Goal: Information Seeking & Learning: Learn about a topic

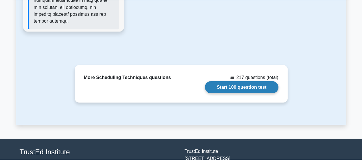
scroll to position [1058, 0]
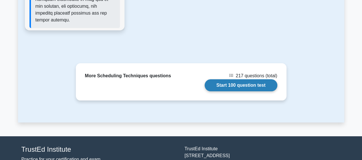
click at [234, 79] on link "Start 100 question test" at bounding box center [240, 85] width 73 height 12
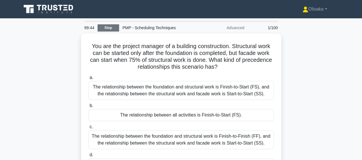
click at [107, 27] on link "Stop" at bounding box center [108, 27] width 21 height 7
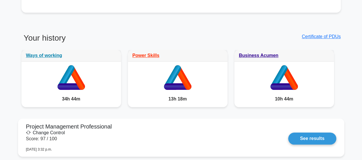
scroll to position [315, 0]
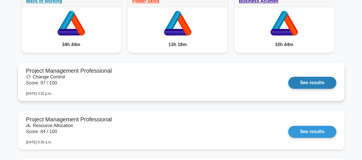
click at [288, 85] on link "See results" at bounding box center [312, 83] width 48 height 12
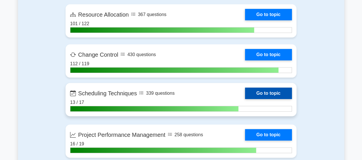
click at [245, 92] on link "Go to topic" at bounding box center [268, 93] width 47 height 11
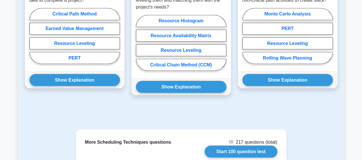
scroll to position [572, 0]
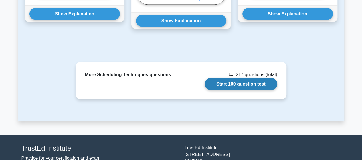
drag, startPoint x: 236, startPoint y: 69, endPoint x: 220, endPoint y: 74, distance: 16.0
click at [236, 78] on link "Start 100 question test" at bounding box center [240, 84] width 73 height 12
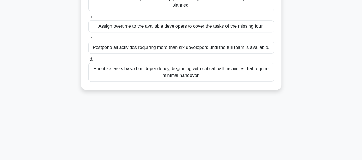
scroll to position [120, 0]
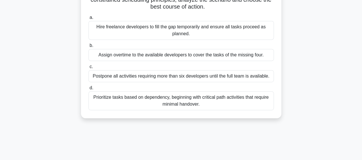
click at [168, 99] on div "Prioritize tasks based on dependency, beginning with critical path activities t…" at bounding box center [180, 100] width 185 height 19
click at [88, 90] on input "d. Prioritize tasks based on dependency, beginning with critical path activitie…" at bounding box center [88, 88] width 0 height 4
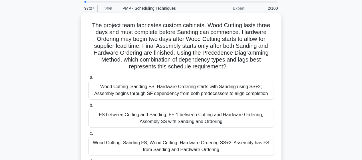
scroll to position [29, 0]
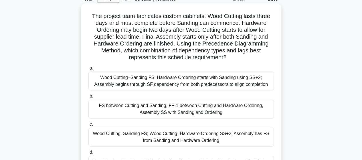
click at [215, 136] on div "Wood Cutting–Sanding FS; Wood Cutting–Hardware Ordering SS+2; Assembly has FS f…" at bounding box center [180, 137] width 185 height 19
click at [88, 126] on input "c. Wood Cutting–Sanding FS; Wood Cutting–Hardware Ordering SS+2; Assembly has F…" at bounding box center [88, 124] width 0 height 4
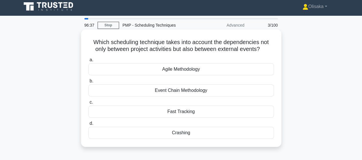
scroll to position [0, 0]
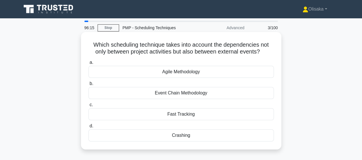
click at [182, 94] on div "Event Chain Methodology" at bounding box center [180, 93] width 185 height 12
click at [88, 86] on input "b. Event Chain Methodology" at bounding box center [88, 84] width 0 height 4
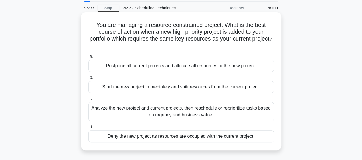
scroll to position [29, 0]
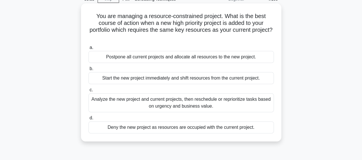
click at [167, 105] on div "Analyze the new project and current projects, then reschedule or reprioritize t…" at bounding box center [180, 102] width 185 height 19
click at [88, 92] on input "c. Analyze the new project and current projects, then reschedule or reprioritiz…" at bounding box center [88, 90] width 0 height 4
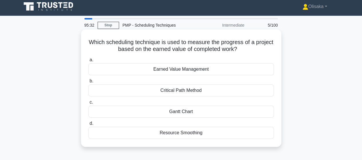
scroll to position [0, 0]
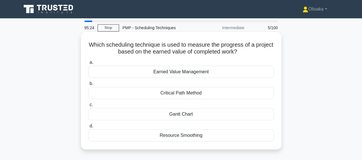
click at [191, 73] on div "Earned Value Management" at bounding box center [180, 72] width 185 height 12
click at [88, 64] on input "a. Earned Value Management" at bounding box center [88, 63] width 0 height 4
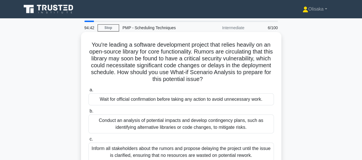
scroll to position [29, 0]
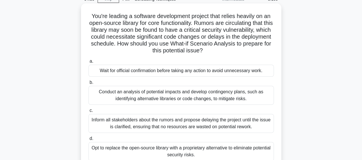
click at [207, 97] on div "Conduct an analysis of potential impacts and develop contingency plans, such as…" at bounding box center [180, 95] width 185 height 19
click at [88, 84] on input "b. Conduct an analysis of potential impacts and develop contingency plans, such…" at bounding box center [88, 83] width 0 height 4
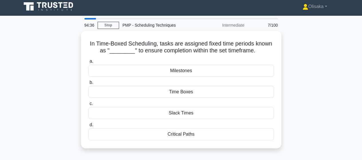
scroll to position [0, 0]
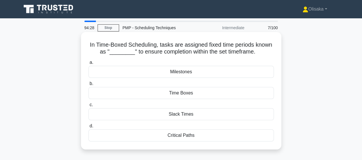
click at [180, 92] on div "Time Boxes" at bounding box center [180, 93] width 185 height 12
click at [88, 86] on input "b. Time Boxes" at bounding box center [88, 84] width 0 height 4
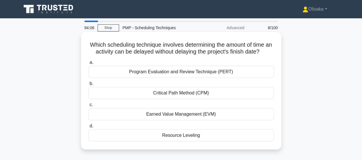
click at [178, 94] on div "Critical Path Method (CPM)" at bounding box center [180, 93] width 185 height 12
click at [88, 86] on input "b. Critical Path Method (CPM)" at bounding box center [88, 84] width 0 height 4
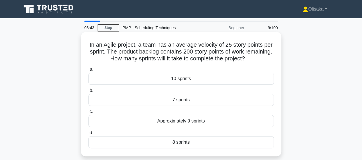
click at [176, 140] on div "8 sprints" at bounding box center [180, 142] width 185 height 12
click at [88, 135] on input "d. 8 sprints" at bounding box center [88, 133] width 0 height 4
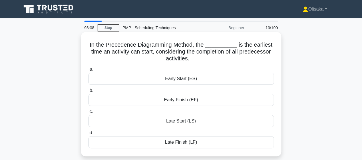
click at [179, 122] on div "Late Start (LS)" at bounding box center [180, 121] width 185 height 12
click at [88, 114] on input "c. Late Start (LS)" at bounding box center [88, 112] width 0 height 4
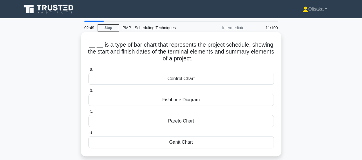
click at [183, 141] on div "Gantt Chart" at bounding box center [180, 142] width 185 height 12
click at [88, 135] on input "d. Gantt Chart" at bounding box center [88, 133] width 0 height 4
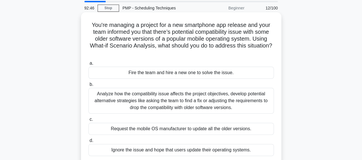
scroll to position [29, 0]
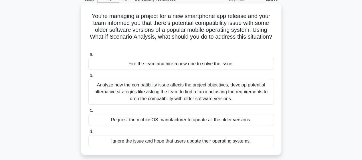
click at [180, 93] on div "Analyze how the compatibility issue affects the project objectives, develop pot…" at bounding box center [180, 92] width 185 height 26
click at [88, 78] on input "b. Analyze how the compatibility issue affects the project objectives, develop …" at bounding box center [88, 76] width 0 height 4
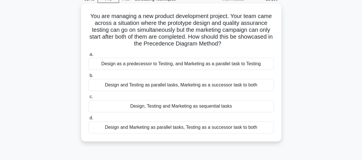
click at [190, 129] on div "Design and Marketing as parallel tasks, Testing as a successor task to both" at bounding box center [180, 127] width 185 height 12
click at [88, 120] on input "d. Design and Marketing as parallel tasks, Testing as a successor task to both" at bounding box center [88, 118] width 0 height 4
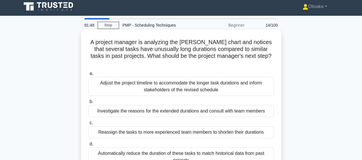
scroll to position [0, 0]
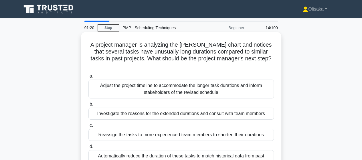
click at [207, 108] on div "Investigate the reasons for the extended durations and consult with team members" at bounding box center [180, 114] width 185 height 12
click at [88, 106] on input "b. Investigate the reasons for the extended durations and consult with team mem…" at bounding box center [88, 104] width 0 height 4
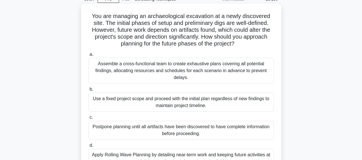
scroll to position [57, 0]
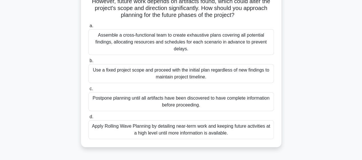
click at [200, 130] on div "Apply Rolling Wave Planning by detailing near-term work and keeping future acti…" at bounding box center [180, 129] width 185 height 19
click at [88, 119] on input "d. Apply Rolling Wave Planning by detailing near-term work and keeping future a…" at bounding box center [88, 117] width 0 height 4
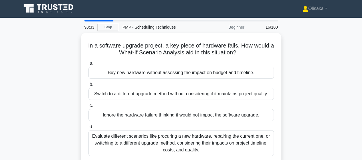
scroll to position [0, 0]
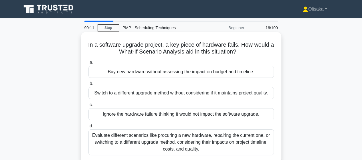
click at [202, 142] on div "Evaluate different scenarios like procuring a new hardware, repairing the curre…" at bounding box center [180, 142] width 185 height 26
click at [88, 128] on input "d. Evaluate different scenarios like procuring a new hardware, repairing the cu…" at bounding box center [88, 126] width 0 height 4
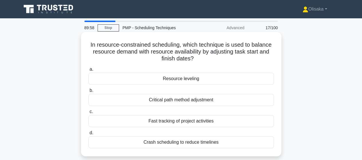
click at [169, 80] on div "Resource leveling" at bounding box center [180, 79] width 185 height 12
click at [88, 71] on input "a. Resource leveling" at bounding box center [88, 69] width 0 height 4
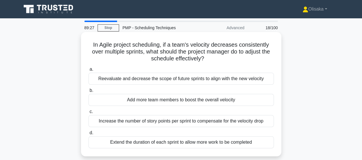
click at [169, 78] on div "Reevaluate and decrease the scope of future sprints to align with the new veloc…" at bounding box center [180, 79] width 185 height 12
click at [88, 71] on input "a. Reevaluate and decrease the scope of future sprints to align with the new ve…" at bounding box center [88, 69] width 0 height 4
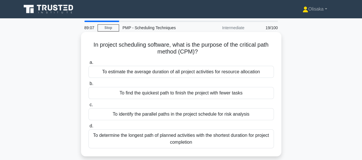
click at [184, 140] on div "To determine the longest path of planned activities with the shortest duration …" at bounding box center [180, 138] width 185 height 19
click at [88, 128] on input "d. To determine the longest path of planned activities with the shortest durati…" at bounding box center [88, 126] width 0 height 4
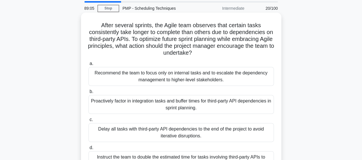
scroll to position [29, 0]
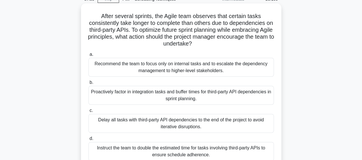
click at [151, 90] on div "Proactively factor in integration tasks and buffer times for third-party API de…" at bounding box center [180, 95] width 185 height 19
click at [88, 84] on input "b. Proactively factor in integration tasks and buffer times for third-party API…" at bounding box center [88, 83] width 0 height 4
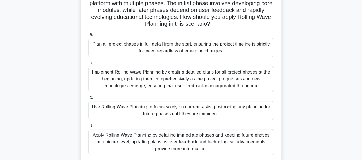
scroll to position [57, 0]
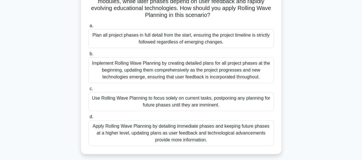
click at [186, 106] on div "Use Rolling Wave Planning to focus solely on current tasks, postponing any plan…" at bounding box center [180, 101] width 185 height 19
click at [88, 91] on input "c. Use Rolling Wave Planning to focus solely on current tasks, postponing any p…" at bounding box center [88, 89] width 0 height 4
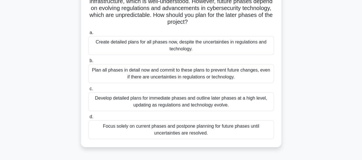
click at [180, 102] on div "Develop detailed plans for immediate phases and outline later phases at a high …" at bounding box center [180, 101] width 185 height 19
click at [88, 91] on input "c. Develop detailed plans for immediate phases and outline later phases at a hi…" at bounding box center [88, 89] width 0 height 4
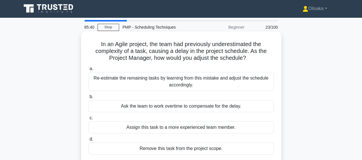
scroll to position [0, 0]
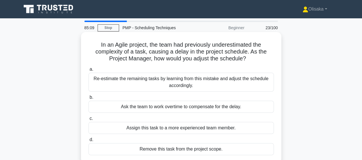
click at [196, 85] on div "Re-estimate the remaining tasks by learning from this mistake and adjust the sc…" at bounding box center [180, 82] width 185 height 19
click at [88, 71] on input "a. Re-estimate the remaining tasks by learning from this mistake and adjust the…" at bounding box center [88, 69] width 0 height 4
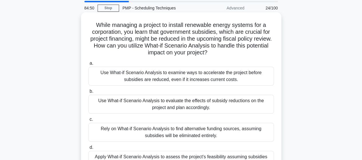
scroll to position [29, 0]
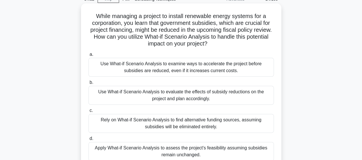
click at [189, 98] on div "Use What-if Scenario Analysis to evaluate the effects of subsidy reductions on …" at bounding box center [180, 95] width 185 height 19
click at [88, 84] on input "b. Use What-if Scenario Analysis to evaluate the effects of subsidy reductions …" at bounding box center [88, 83] width 0 height 4
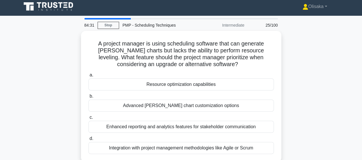
scroll to position [0, 0]
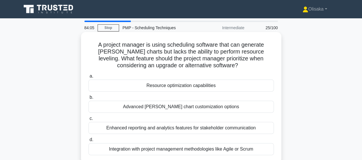
click at [188, 86] on div "Resource optimization capabilities" at bounding box center [180, 86] width 185 height 12
click at [88, 78] on input "a. Resource optimization capabilities" at bounding box center [88, 76] width 0 height 4
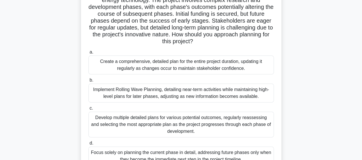
scroll to position [57, 0]
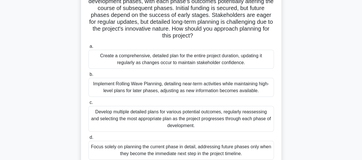
click at [202, 89] on div "Implement Rolling Wave Planning, detailing near-term activities while maintaini…" at bounding box center [180, 87] width 185 height 19
click at [88, 76] on input "b. Implement Rolling Wave Planning, detailing near-term activities while mainta…" at bounding box center [88, 75] width 0 height 4
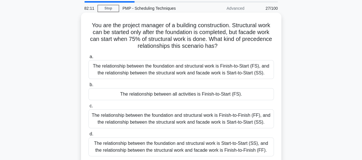
scroll to position [29, 0]
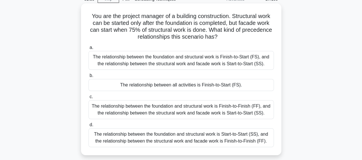
click at [171, 86] on div "The relationship between all activities is Finish-to-Start (FS)." at bounding box center [180, 85] width 185 height 12
click at [88, 78] on input "b. The relationship between all activities is Finish-to-Start (FS)." at bounding box center [88, 76] width 0 height 4
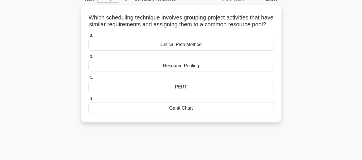
scroll to position [0, 0]
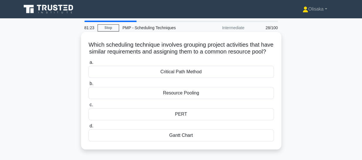
click at [172, 99] on div "Resource Pooling" at bounding box center [180, 93] width 185 height 12
click at [88, 86] on input "b. Resource Pooling" at bounding box center [88, 84] width 0 height 4
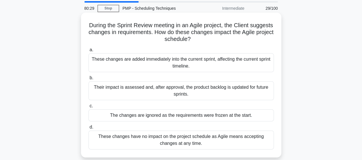
scroll to position [29, 0]
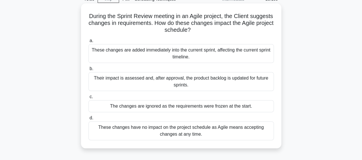
click at [178, 82] on div "Their impact is assessed and, after approval, the product backlog is updated fo…" at bounding box center [180, 81] width 185 height 19
click at [88, 71] on input "b. Their impact is assessed and, after approval, the product backlog is updated…" at bounding box center [88, 69] width 0 height 4
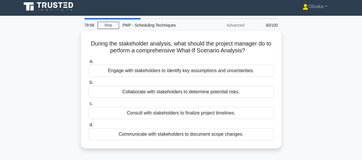
scroll to position [0, 0]
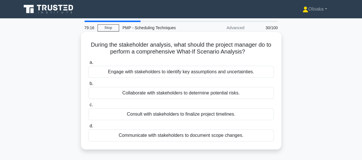
click at [178, 71] on div "Engage with stakeholders to identify key assumptions and uncertainties." at bounding box center [180, 72] width 185 height 12
click at [88, 64] on input "a. Engage with stakeholders to identify key assumptions and uncertainties." at bounding box center [88, 63] width 0 height 4
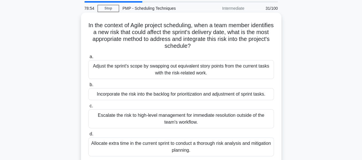
scroll to position [29, 0]
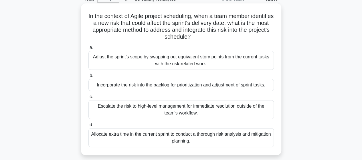
click at [203, 87] on div "Incorporate the risk into the backlog for prioritization and adjustment of spri…" at bounding box center [180, 85] width 185 height 12
click at [88, 78] on input "b. Incorporate the risk into the backlog for prioritization and adjustment of s…" at bounding box center [88, 76] width 0 height 4
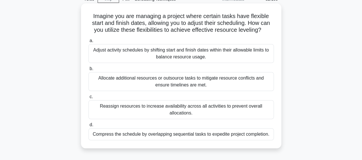
click at [190, 57] on div "Adjust activity schedules by shifting start and finish dates within their allow…" at bounding box center [180, 53] width 185 height 19
click at [88, 43] on input "a. Adjust activity schedules by shifting start and finish dates within their al…" at bounding box center [88, 41] width 0 height 4
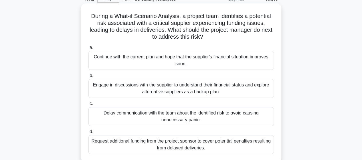
click at [185, 89] on div "Engage in discussions with the supplier to understand their financial status an…" at bounding box center [180, 88] width 185 height 19
click at [88, 78] on input "b. Engage in discussions with the supplier to understand their financial status…" at bounding box center [88, 76] width 0 height 4
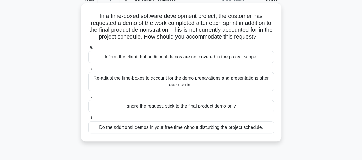
click at [171, 59] on div "Inform the client that additional demos are not covered in the project scope." at bounding box center [180, 57] width 185 height 12
click at [88, 49] on input "a. Inform the client that additional demos are not covered in the project scope." at bounding box center [88, 48] width 0 height 4
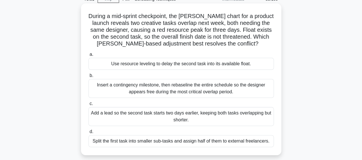
click at [186, 65] on div "Use resource leveling to delay the second task into its available float." at bounding box center [180, 64] width 185 height 12
click at [88, 56] on input "a. Use resource leveling to delay the second task into its available float." at bounding box center [88, 55] width 0 height 4
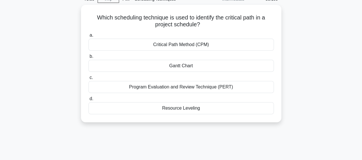
scroll to position [0, 0]
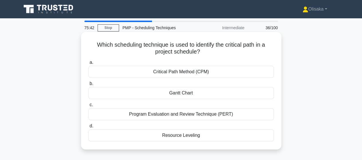
click at [182, 74] on div "Critical Path Method (CPM)" at bounding box center [180, 72] width 185 height 12
click at [88, 64] on input "a. Critical Path Method (CPM)" at bounding box center [88, 63] width 0 height 4
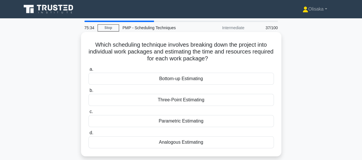
click at [181, 81] on div "Bottom-up Estimating" at bounding box center [180, 79] width 185 height 12
click at [88, 71] on input "a. Bottom-up Estimating" at bounding box center [88, 69] width 0 height 4
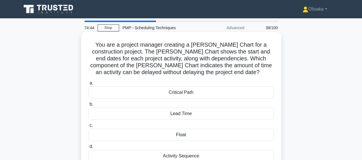
click at [182, 134] on div "Float" at bounding box center [180, 135] width 185 height 12
click at [88, 127] on input "c. Float" at bounding box center [88, 126] width 0 height 4
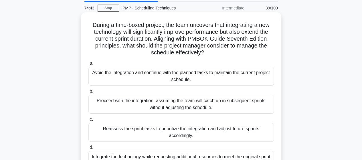
scroll to position [29, 0]
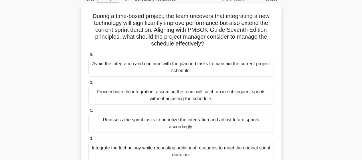
click at [142, 123] on div "Reassess the sprint tasks to prioritize the integration and adjust future sprin…" at bounding box center [180, 123] width 185 height 19
click at [88, 112] on input "c. Reassess the sprint tasks to prioritize the integration and adjust future sp…" at bounding box center [88, 111] width 0 height 4
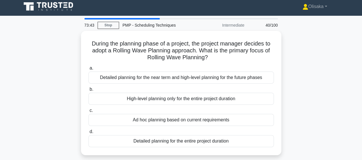
scroll to position [0, 0]
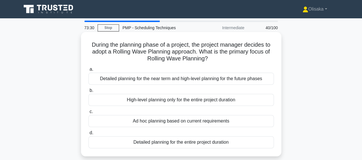
click at [160, 80] on div "Detailed planning for the near term and high-level planning for the future phas…" at bounding box center [180, 79] width 185 height 12
click at [88, 71] on input "a. Detailed planning for the near term and high-level planning for the future p…" at bounding box center [88, 69] width 0 height 4
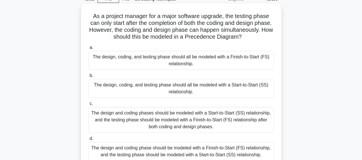
scroll to position [57, 0]
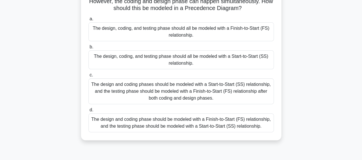
click at [186, 97] on div "The design and coding phases should be modeled with a Start-to-Start (SS) relat…" at bounding box center [180, 91] width 185 height 26
click at [88, 77] on input "c. The design and coding phases should be modeled with a Start-to-Start (SS) re…" at bounding box center [88, 75] width 0 height 4
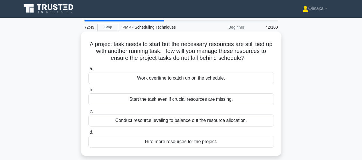
scroll to position [0, 0]
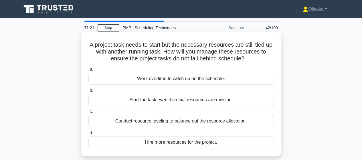
click at [191, 120] on div "Conduct resource leveling to balance out the resource allocation." at bounding box center [180, 121] width 185 height 12
click at [88, 114] on input "c. Conduct resource leveling to balance out the resource allocation." at bounding box center [88, 112] width 0 height 4
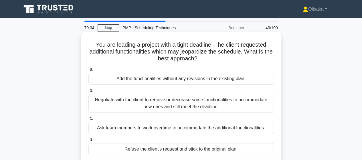
click at [192, 106] on div "Negotiate with the client to remove or decrease some functionalities to accommo…" at bounding box center [180, 103] width 185 height 19
click at [88, 92] on input "b. Negotiate with the client to remove or decrease some functionalities to acco…" at bounding box center [88, 91] width 0 height 4
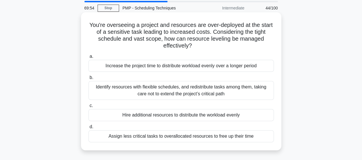
scroll to position [29, 0]
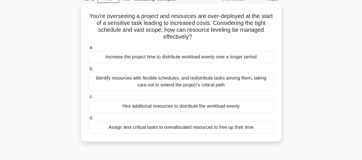
click at [179, 82] on div "Identify resources with flexible schedules, and redistribute tasks among them, …" at bounding box center [180, 81] width 185 height 19
click at [88, 71] on input "b. Identify resources with flexible schedules, and redistribute tasks among the…" at bounding box center [88, 69] width 0 height 4
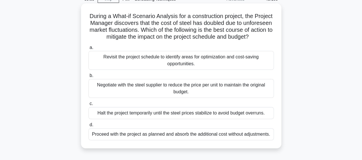
click at [178, 69] on div "Revisit the project schedule to identify areas for optimization and cost-saving…" at bounding box center [180, 60] width 185 height 19
click at [88, 49] on input "a. Revisit the project schedule to identify areas for optimization and cost-sav…" at bounding box center [88, 48] width 0 height 4
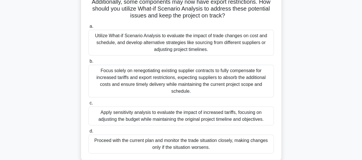
scroll to position [86, 0]
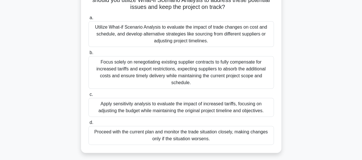
click at [186, 35] on div "Utilize What-if Scenario Analysis to evaluate the impact of trade changes on co…" at bounding box center [180, 34] width 185 height 26
click at [88, 20] on input "a. Utilize What-if Scenario Analysis to evaluate the impact of trade changes on…" at bounding box center [88, 18] width 0 height 4
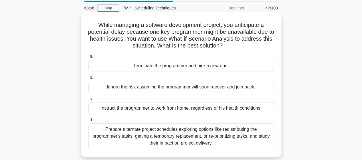
scroll to position [29, 0]
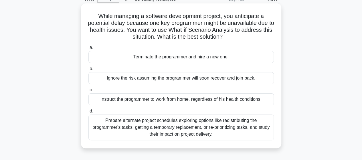
click at [191, 130] on div "Prepare alternate project schedules exploring options like redistributing the p…" at bounding box center [180, 127] width 185 height 26
click at [88, 113] on input "d. Prepare alternate project schedules exploring options like redistributing th…" at bounding box center [88, 111] width 0 height 4
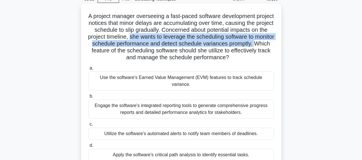
drag, startPoint x: 175, startPoint y: 37, endPoint x: 144, endPoint y: 50, distance: 33.9
click at [144, 50] on h5 "A project manager overseeing a fast-paced software development project notices …" at bounding box center [181, 37] width 186 height 49
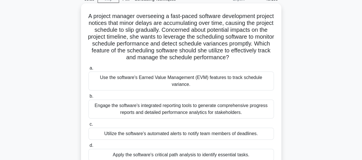
click at [150, 87] on div "Use the software's Earned Value Management (EVM) features to track schedule var…" at bounding box center [180, 81] width 185 height 19
click at [88, 70] on input "a. Use the software's Earned Value Management (EVM) features to track schedule …" at bounding box center [88, 68] width 0 height 4
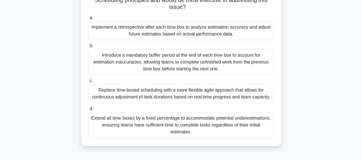
scroll to position [57, 0]
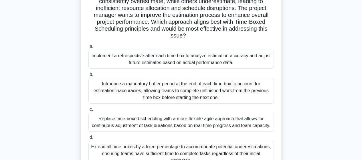
click at [158, 60] on div "Implement a retrospective after each time box to analyze estimation accuracy an…" at bounding box center [180, 59] width 185 height 19
click at [88, 48] on input "a. Implement a retrospective after each time box to analyze estimation accuracy…" at bounding box center [88, 47] width 0 height 4
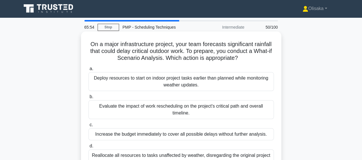
scroll to position [0, 0]
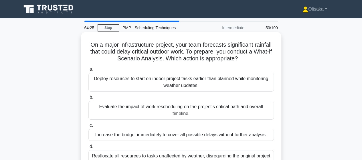
click at [161, 109] on div "Evaluate the impact of work rescheduling on the project's critical path and ove…" at bounding box center [180, 110] width 185 height 19
click at [88, 99] on input "b. Evaluate the impact of work rescheduling on the project's critical path and …" at bounding box center [88, 98] width 0 height 4
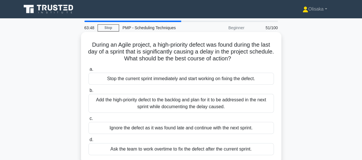
click at [174, 101] on div "Add the high-priority defect to the backlog and plan for it to be addressed in …" at bounding box center [180, 103] width 185 height 19
click at [88, 92] on input "b. Add the high-priority defect to the backlog and plan for it to be addressed …" at bounding box center [88, 91] width 0 height 4
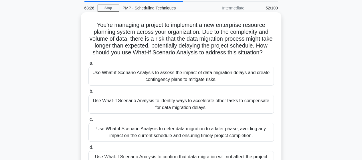
scroll to position [29, 0]
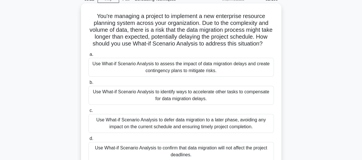
click at [185, 77] on div "Use What-if Scenario Analysis to assess the impact of data migration delays and…" at bounding box center [180, 67] width 185 height 19
click at [88, 56] on input "a. Use What-if Scenario Analysis to assess the impact of data migration delays …" at bounding box center [88, 55] width 0 height 4
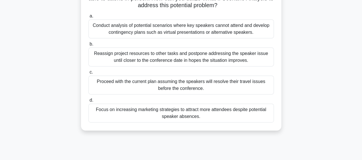
scroll to position [86, 0]
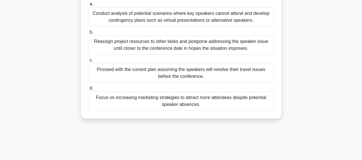
click at [186, 22] on div "Conduct analysis of potential scenarios where key speakers cannot attend and de…" at bounding box center [180, 16] width 185 height 19
click at [88, 6] on input "a. Conduct analysis of potential scenarios where key speakers cannot attend and…" at bounding box center [88, 4] width 0 height 4
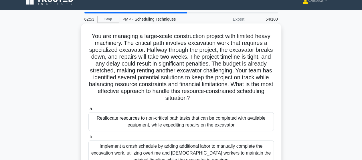
scroll to position [0, 0]
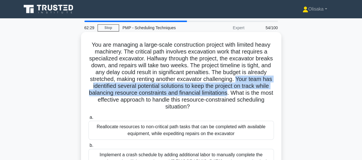
drag, startPoint x: 260, startPoint y: 78, endPoint x: 265, endPoint y: 94, distance: 17.5
click at [265, 94] on h5 "You are managing a large-scale construction project with limited heavy machiner…" at bounding box center [181, 75] width 186 height 69
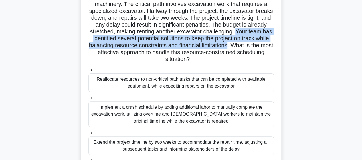
scroll to position [29, 0]
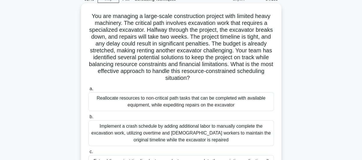
click at [163, 103] on div "Reallocate resources to non-critical path tasks that can be completed with avai…" at bounding box center [180, 101] width 185 height 19
click at [88, 91] on input "a. Reallocate resources to non-critical path tasks that can be completed with a…" at bounding box center [88, 89] width 0 height 4
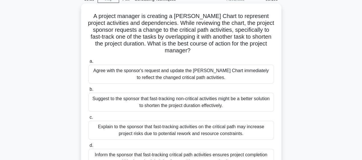
click at [172, 132] on div "Explain to the sponsor that fast-tracking activities on the critical path may i…" at bounding box center [180, 130] width 185 height 19
click at [88, 119] on input "c. Explain to the sponsor that fast-tracking activities on the critical path ma…" at bounding box center [88, 118] width 0 height 4
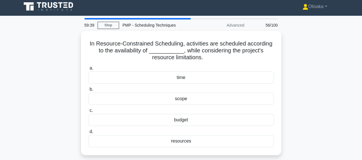
scroll to position [0, 0]
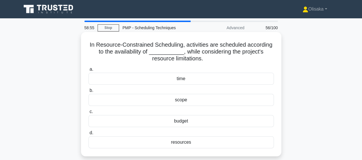
click at [181, 80] on div "time" at bounding box center [180, 79] width 185 height 12
click at [88, 71] on input "a. time" at bounding box center [88, 69] width 0 height 4
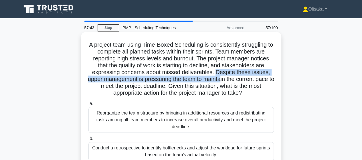
drag, startPoint x: 217, startPoint y: 73, endPoint x: 225, endPoint y: 83, distance: 12.5
click at [225, 83] on h5 "A project team using Time-Boxed Scheduling is consistently struggling to comple…" at bounding box center [181, 68] width 186 height 55
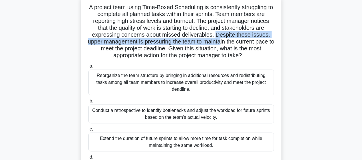
scroll to position [29, 0]
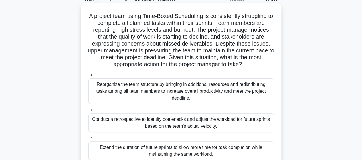
click at [195, 123] on div "Conduct a retrospective to identify bottlenecks and adjust the workload for fut…" at bounding box center [180, 122] width 185 height 19
click at [88, 112] on input "b. Conduct a retrospective to identify bottlenecks and adjust the workload for …" at bounding box center [88, 110] width 0 height 4
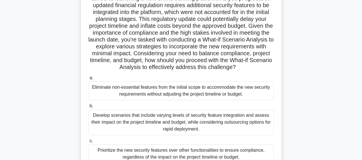
scroll to position [86, 0]
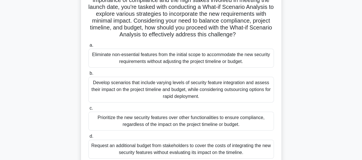
click at [192, 98] on div "Develop scenarios that include varying levels of security feature integration a…" at bounding box center [180, 90] width 185 height 26
click at [88, 75] on input "b. Develop scenarios that include varying levels of security feature integratio…" at bounding box center [88, 74] width 0 height 4
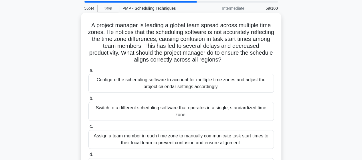
scroll to position [29, 0]
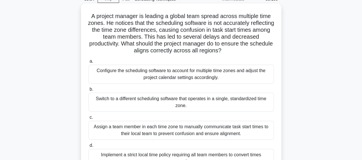
click at [206, 74] on div "Configure the scheduling software to account for multiple time zones and adjust…" at bounding box center [180, 74] width 185 height 19
click at [88, 63] on input "a. Configure the scheduling software to account for multiple time zones and adj…" at bounding box center [88, 61] width 0 height 4
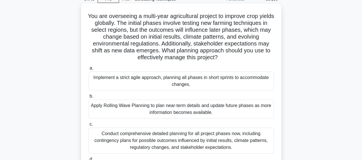
click at [165, 113] on div "Apply Rolling Wave Planning to plan near-term details and update future phases …" at bounding box center [180, 109] width 185 height 19
click at [88, 98] on input "b. Apply Rolling Wave Planning to plan near-term details and update future phas…" at bounding box center [88, 96] width 0 height 4
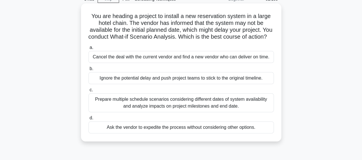
click at [161, 111] on div "Prepare multiple schedule scenarios considering different dates of system avail…" at bounding box center [180, 102] width 185 height 19
click at [88, 92] on input "c. Prepare multiple schedule scenarios considering different dates of system av…" at bounding box center [88, 90] width 0 height 4
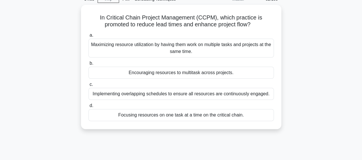
scroll to position [0, 0]
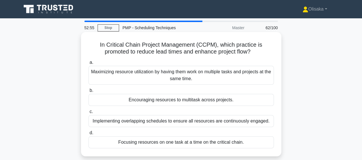
click at [160, 122] on div "Implementing overlapping schedules to ensure all resources are continuously eng…" at bounding box center [180, 121] width 185 height 12
click at [88, 114] on input "c. Implementing overlapping schedules to ensure all resources are continuously …" at bounding box center [88, 112] width 0 height 4
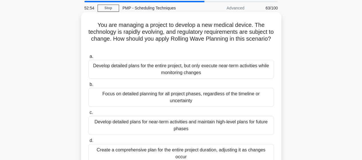
scroll to position [29, 0]
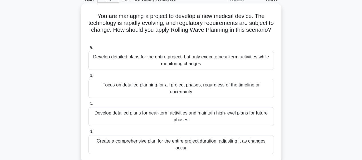
click at [147, 119] on div "Develop detailed plans for near-term activities and maintain high-level plans f…" at bounding box center [180, 116] width 185 height 19
click at [88, 106] on input "c. Develop detailed plans for near-term activities and maintain high-level plan…" at bounding box center [88, 104] width 0 height 4
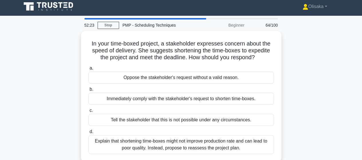
scroll to position [0, 0]
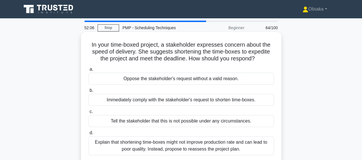
click at [194, 148] on div "Explain that shortening time-boxes might not improve production rate and can le…" at bounding box center [180, 145] width 185 height 19
click at [88, 135] on input "d. Explain that shortening time-boxes might not improve production rate and can…" at bounding box center [88, 133] width 0 height 4
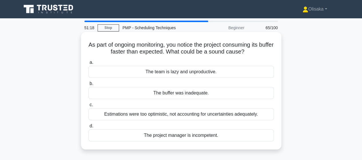
click at [170, 115] on div "Estimations were too optimistic, not accounting for uncertainties adequately." at bounding box center [180, 114] width 185 height 12
click at [88, 107] on input "c. Estimations were too optimistic, not accounting for uncertainties adequately." at bounding box center [88, 105] width 0 height 4
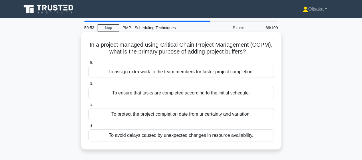
click at [166, 137] on div "To avoid delays caused by unexpected changes in resource availability." at bounding box center [180, 135] width 185 height 12
click at [88, 128] on input "d. To avoid delays caused by unexpected changes in resource availability." at bounding box center [88, 126] width 0 height 4
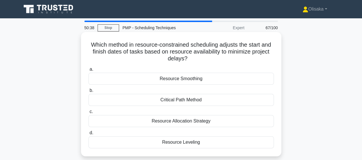
click at [184, 142] on div "Resource Leveling" at bounding box center [180, 142] width 185 height 12
click at [88, 135] on input "d. Resource Leveling" at bounding box center [88, 133] width 0 height 4
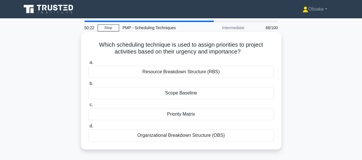
click at [181, 115] on div "Priority Matrix" at bounding box center [180, 114] width 185 height 12
click at [88, 107] on input "c. Priority Matrix" at bounding box center [88, 105] width 0 height 4
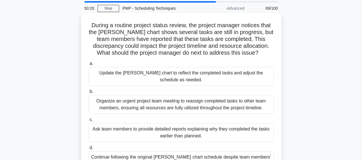
scroll to position [29, 0]
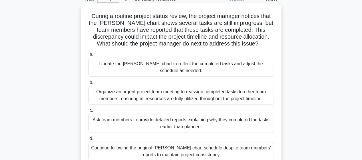
click at [192, 63] on div "Update the Gantt chart to reflect the completed tasks and adjust the schedule a…" at bounding box center [180, 67] width 185 height 19
click at [88, 56] on input "a. Update the Gantt chart to reflect the completed tasks and adjust the schedul…" at bounding box center [88, 55] width 0 height 4
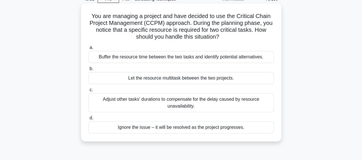
click at [211, 59] on div "Buffer the resource time between the two tasks and identify potential alternati…" at bounding box center [180, 57] width 185 height 12
click at [88, 49] on input "a. Buffer the resource time between the two tasks and identify potential altern…" at bounding box center [88, 48] width 0 height 4
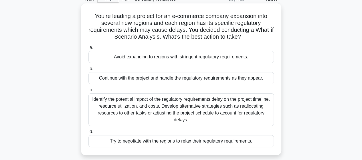
click at [177, 114] on div "Identify the potential impact of the regulatory requirements delay on the proje…" at bounding box center [180, 109] width 185 height 33
click at [88, 92] on input "c. Identify the potential impact of the regulatory requirements delay on the pr…" at bounding box center [88, 90] width 0 height 4
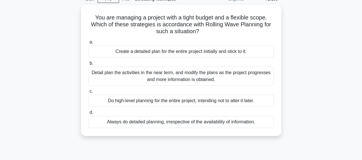
scroll to position [0, 0]
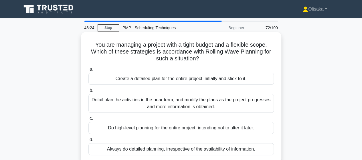
click at [180, 106] on div "Detail plan the activities in the near term, and modify the plans as the projec…" at bounding box center [180, 103] width 185 height 19
click at [88, 92] on input "b. Detail plan the activities in the near term, and modify the plans as the pro…" at bounding box center [88, 91] width 0 height 4
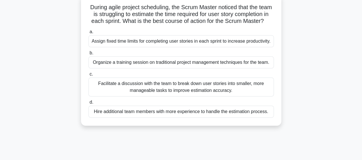
scroll to position [29, 0]
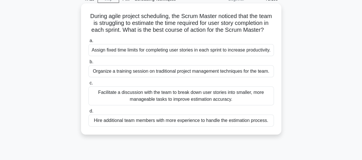
click at [177, 104] on div "Facilitate a discussion with the team to break down user stories into smaller, …" at bounding box center [180, 95] width 185 height 19
click at [88, 85] on input "c. Facilitate a discussion with the team to break down user stories into smalle…" at bounding box center [88, 83] width 0 height 4
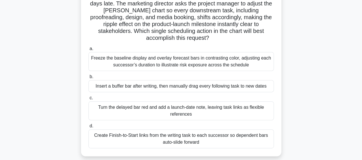
scroll to position [57, 0]
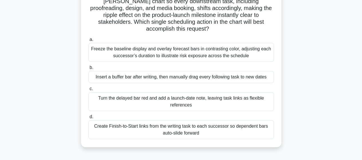
click at [174, 103] on div "Turn the delayed bar red and add a launch-date note, leaving task links as flex…" at bounding box center [180, 101] width 185 height 19
click at [88, 91] on input "c. Turn the delayed bar red and add a launch-date note, leaving task links as f…" at bounding box center [88, 89] width 0 height 4
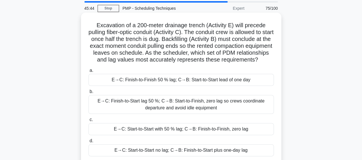
scroll to position [29, 0]
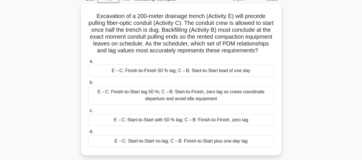
click at [183, 104] on div "E→C: Finish-to-Start lag 50 %; C→B: Start-to-Finish, zero lag so crews coordina…" at bounding box center [180, 95] width 185 height 19
click at [88, 84] on input "b. E→C: Finish-to-Start lag 50 %; C→B: Start-to-Finish, zero lag so crews coord…" at bounding box center [88, 83] width 0 height 4
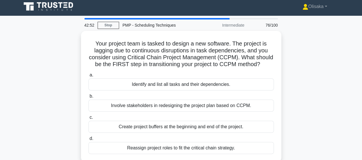
scroll to position [0, 0]
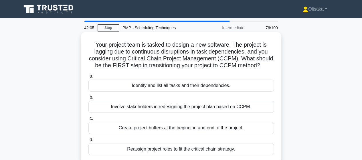
click at [178, 127] on div "Create project buffers at the beginning and end of the project." at bounding box center [180, 128] width 185 height 12
click at [88, 120] on input "c. Create project buffers at the beginning and end of the project." at bounding box center [88, 119] width 0 height 4
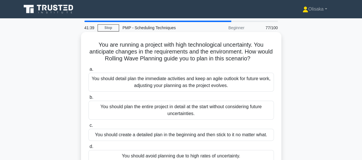
click at [221, 85] on div "You should detail plan the immediate activities and keep an agile outlook for f…" at bounding box center [180, 82] width 185 height 19
click at [88, 71] on input "a. You should detail plan the immediate activities and keep an agile outlook fo…" at bounding box center [88, 69] width 0 height 4
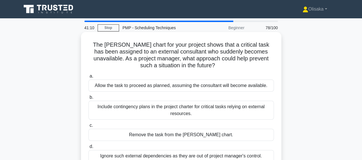
click at [194, 112] on div "Include contingency plans in the project charter for critical tasks relying on …" at bounding box center [180, 110] width 185 height 19
click at [88, 99] on input "b. Include contingency plans in the project charter for critical tasks relying …" at bounding box center [88, 98] width 0 height 4
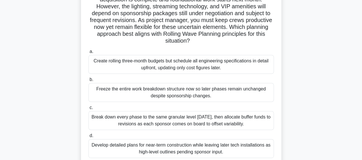
scroll to position [57, 0]
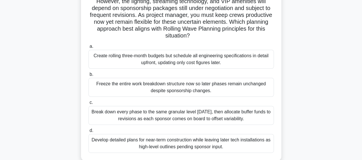
click at [178, 143] on div "Develop detailed plans for near-term construction while leaving later tech inst…" at bounding box center [180, 143] width 185 height 19
click at [88, 132] on input "d. Develop detailed plans for near-term construction while leaving later tech i…" at bounding box center [88, 131] width 0 height 4
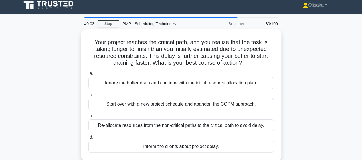
scroll to position [29, 0]
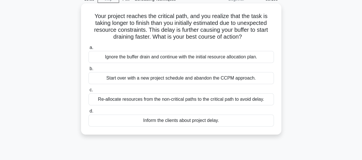
click at [163, 100] on div "Re-allocate resources from the non-critical paths to the critical path to avoid…" at bounding box center [180, 99] width 185 height 12
click at [88, 92] on input "c. Re-allocate resources from the non-critical paths to the critical path to av…" at bounding box center [88, 90] width 0 height 4
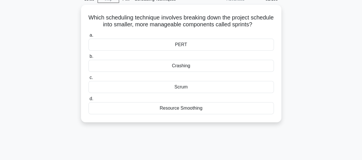
scroll to position [0, 0]
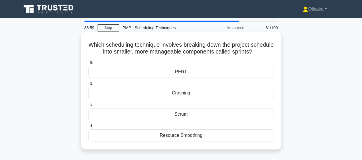
click at [176, 115] on div "Scrum" at bounding box center [180, 114] width 185 height 12
click at [88, 107] on input "c. Scrum" at bounding box center [88, 105] width 0 height 4
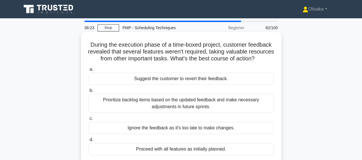
click at [177, 112] on div "Prioritize backlog items based on the updated feedback and make necessary adjus…" at bounding box center [180, 103] width 185 height 19
click at [88, 92] on input "b. Prioritize backlog items based on the updated feedback and make necessary ad…" at bounding box center [88, 91] width 0 height 4
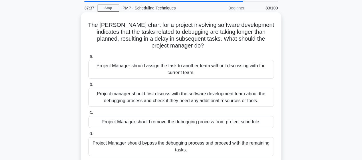
scroll to position [29, 0]
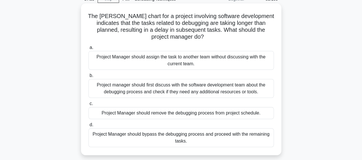
click at [186, 88] on div "Project manager should first discuss with the software development team about t…" at bounding box center [180, 88] width 185 height 19
click at [88, 78] on input "b. Project manager should first discuss with the software development team abou…" at bounding box center [88, 76] width 0 height 4
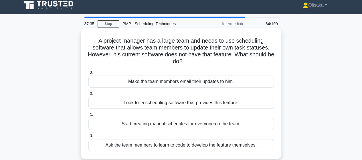
scroll to position [0, 0]
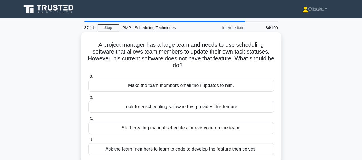
click at [166, 107] on div "Look for a scheduling software that provides this feature." at bounding box center [180, 107] width 185 height 12
click at [88, 99] on input "b. Look for a scheduling software that provides this feature." at bounding box center [88, 98] width 0 height 4
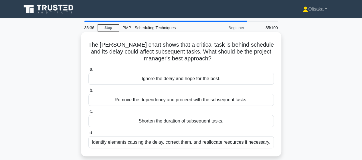
click at [207, 142] on div "Identify elements causing the delay, correct them, and reallocate resources if …" at bounding box center [180, 142] width 185 height 12
click at [88, 135] on input "d. Identify elements causing the delay, correct them, and reallocate resources …" at bounding box center [88, 133] width 0 height 4
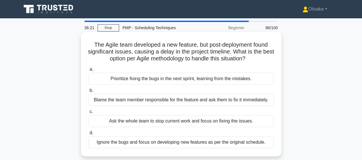
click at [166, 79] on div "Prioritize fixing the bugs in the next sprint, learning from the mistakes." at bounding box center [180, 79] width 185 height 12
click at [88, 71] on input "a. Prioritize fixing the bugs in the next sprint, learning from the mistakes." at bounding box center [88, 69] width 0 height 4
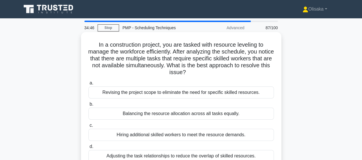
scroll to position [29, 0]
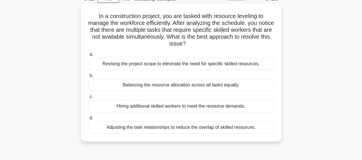
click at [158, 130] on div "Adjusting the task relationships to reduce the overlap of skilled resources." at bounding box center [180, 127] width 185 height 12
click at [88, 120] on input "d. Adjusting the task relationships to reduce the overlap of skilled resources." at bounding box center [88, 118] width 0 height 4
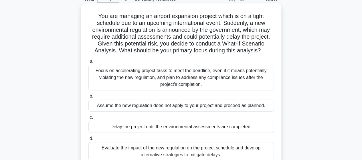
click at [164, 154] on div "Evaluate the impact of the new regulation on the project schedule and develop a…" at bounding box center [180, 151] width 185 height 19
click at [88, 140] on input "d. Evaluate the impact of the new regulation on the project schedule and develo…" at bounding box center [88, 139] width 0 height 4
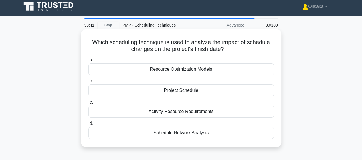
scroll to position [0, 0]
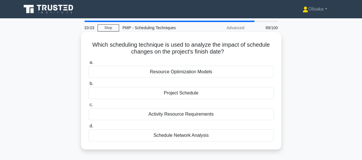
click at [173, 137] on div "Schedule Network Analysis" at bounding box center [180, 135] width 185 height 12
click at [88, 128] on input "d. Schedule Network Analysis" at bounding box center [88, 126] width 0 height 4
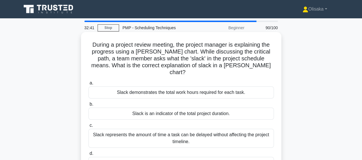
click at [179, 130] on div "Slack represents the amount of time a task can be delayed without affecting the…" at bounding box center [180, 138] width 185 height 19
click at [88, 127] on input "c. Slack represents the amount of time a task can be delayed without affecting …" at bounding box center [88, 126] width 0 height 4
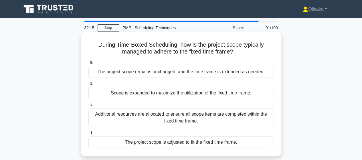
click at [172, 145] on div "The project scope is adjusted to fit the fixed time frame." at bounding box center [180, 142] width 185 height 12
click at [88, 135] on input "d. The project scope is adjusted to fit the fixed time frame." at bounding box center [88, 133] width 0 height 4
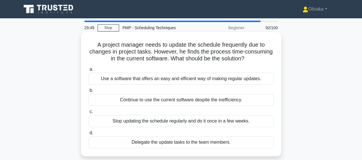
click at [156, 78] on div "Use a software that offers an easy and efficient way of making regular updates." at bounding box center [180, 79] width 185 height 12
click at [88, 71] on input "a. Use a software that offers an easy and efficient way of making regular updat…" at bounding box center [88, 69] width 0 height 4
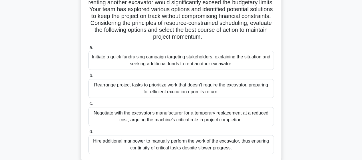
scroll to position [86, 0]
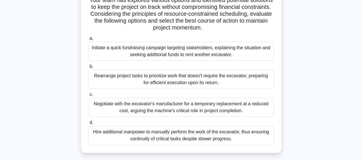
click at [185, 83] on div "Rearrange project tasks to prioritize work that doesn't require the excavator, …" at bounding box center [180, 79] width 185 height 19
click at [88, 68] on input "b. Rearrange project tasks to prioritize work that doesn't require the excavato…" at bounding box center [88, 67] width 0 height 4
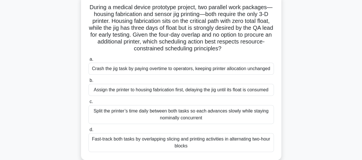
scroll to position [29, 0]
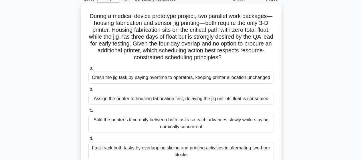
click at [159, 102] on div "Assign the printer to housing fabrication first, delaying the jig until its flo…" at bounding box center [180, 99] width 185 height 12
click at [88, 91] on input "b. Assign the printer to housing fabrication first, delaying the jig until its …" at bounding box center [88, 90] width 0 height 4
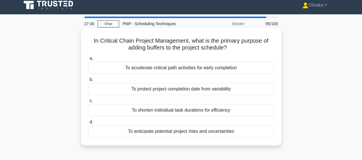
scroll to position [0, 0]
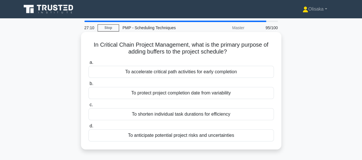
click at [166, 136] on div "To anticipate potential project risks and uncertainties" at bounding box center [180, 135] width 185 height 12
click at [88, 128] on input "d. To anticipate potential project risks and uncertainties" at bounding box center [88, 126] width 0 height 4
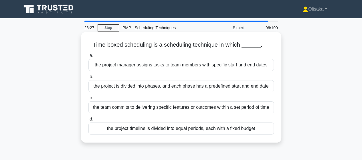
click at [186, 108] on div "the team commits to delivering specific features or outcomes within a set perio…" at bounding box center [180, 107] width 185 height 12
click at [88, 100] on input "c. the team commits to delivering specific features or outcomes within a set pe…" at bounding box center [88, 98] width 0 height 4
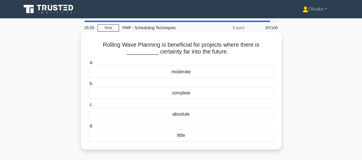
click at [180, 96] on div "complete" at bounding box center [180, 93] width 185 height 12
click at [88, 86] on input "b. complete" at bounding box center [88, 84] width 0 height 4
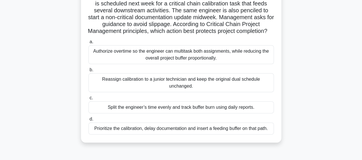
scroll to position [57, 0]
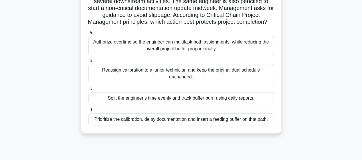
click at [180, 125] on div "Prioritize the calibration, delay documentation and insert a feeding buffer on …" at bounding box center [180, 119] width 185 height 12
click at [88, 112] on input "d. Prioritize the calibration, delay documentation and insert a feeding buffer …" at bounding box center [88, 110] width 0 height 4
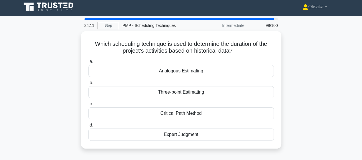
scroll to position [0, 0]
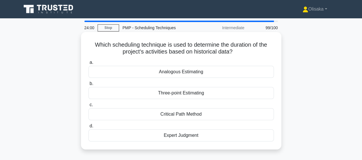
click at [181, 73] on div "Analogous Estimating" at bounding box center [180, 72] width 185 height 12
click at [88, 64] on input "a. Analogous Estimating" at bounding box center [88, 63] width 0 height 4
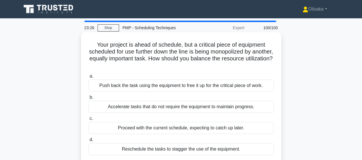
click at [187, 86] on div "Push back the task using the equipment to free it up for the critical piece of …" at bounding box center [180, 86] width 185 height 12
click at [88, 78] on input "a. Push back the task using the equipment to free it up for the critical piece …" at bounding box center [88, 76] width 0 height 4
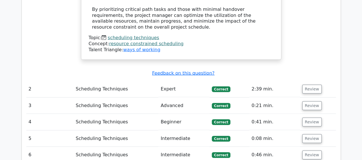
scroll to position [629, 0]
